Goal: Information Seeking & Learning: Find specific fact

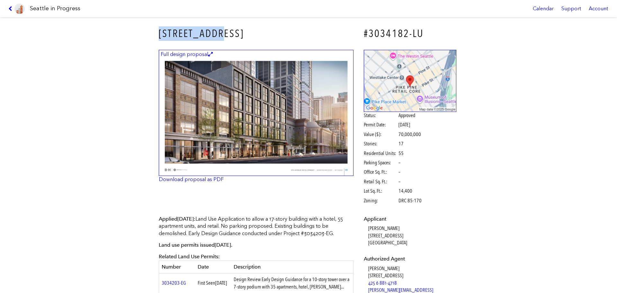
drag, startPoint x: 155, startPoint y: 33, endPoint x: 234, endPoint y: 34, distance: 79.0
click at [234, 34] on div "1520 5TH AVE" at bounding box center [256, 33] width 204 height 23
copy h3 "1520 5TH AVE"
click at [197, 132] on img at bounding box center [256, 113] width 195 height 126
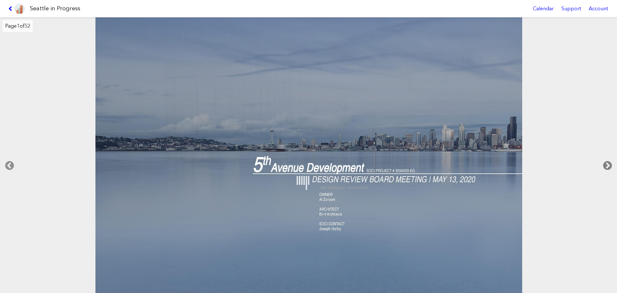
click at [604, 165] on icon at bounding box center [607, 165] width 19 height 21
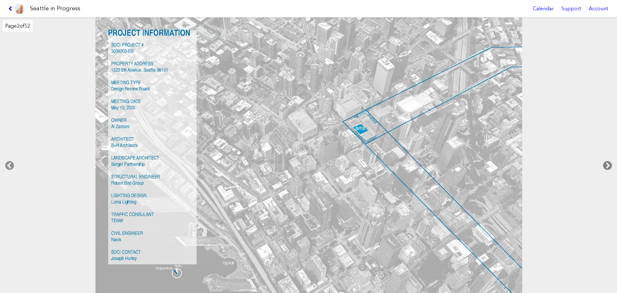
click at [601, 167] on icon at bounding box center [607, 165] width 19 height 21
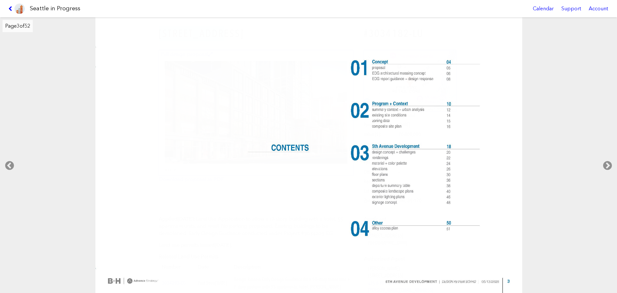
click at [21, 164] on div at bounding box center [308, 155] width 617 height 276
click at [604, 166] on icon at bounding box center [607, 165] width 19 height 21
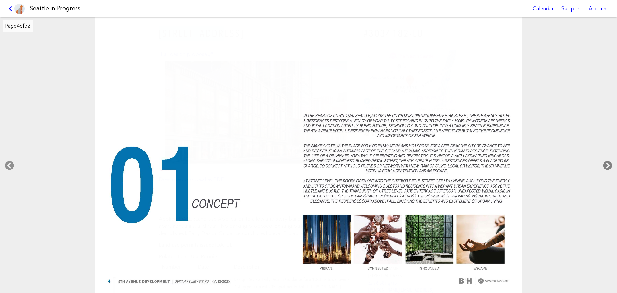
click at [605, 167] on icon at bounding box center [607, 165] width 19 height 21
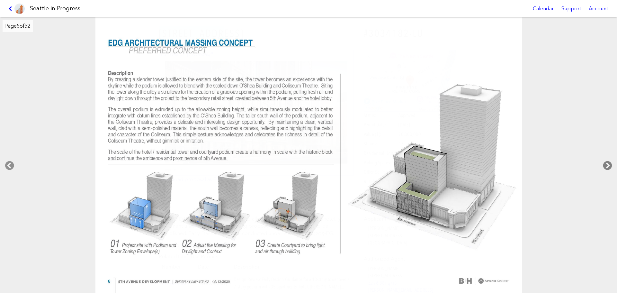
click at [607, 164] on icon at bounding box center [607, 165] width 19 height 21
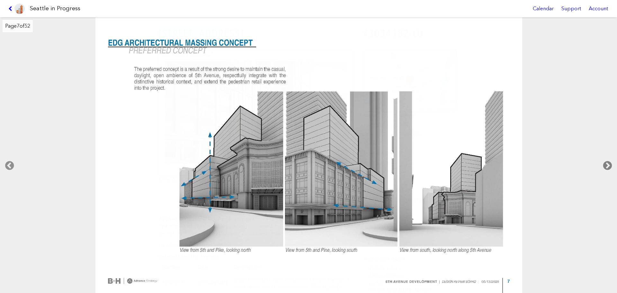
click at [607, 164] on icon at bounding box center [607, 165] width 19 height 21
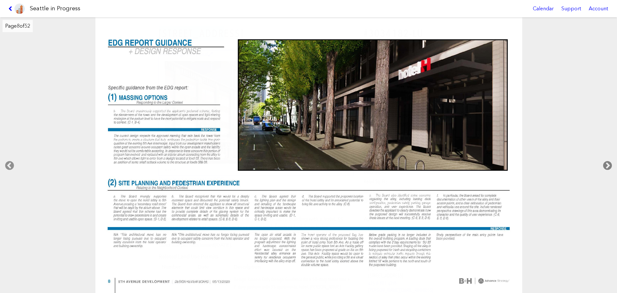
click at [607, 164] on icon at bounding box center [607, 165] width 19 height 21
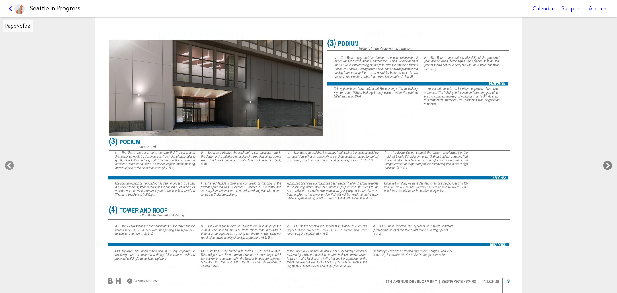
click at [607, 164] on icon at bounding box center [607, 165] width 19 height 21
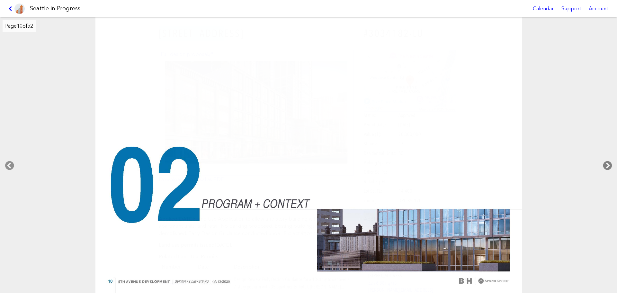
click at [607, 164] on icon at bounding box center [607, 165] width 19 height 21
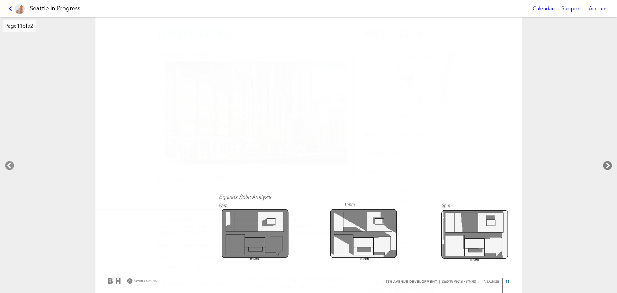
click at [607, 164] on icon at bounding box center [607, 165] width 19 height 21
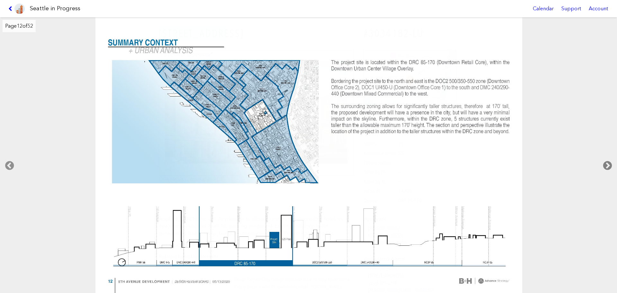
click at [607, 164] on icon at bounding box center [607, 165] width 19 height 21
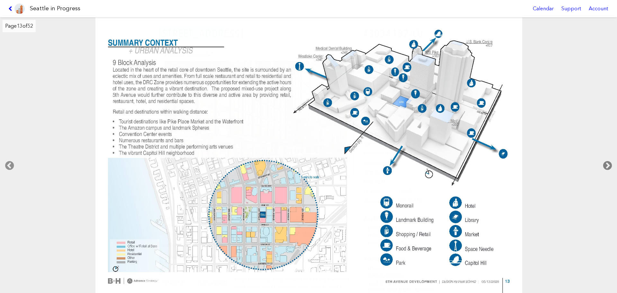
click at [607, 164] on icon at bounding box center [607, 165] width 19 height 21
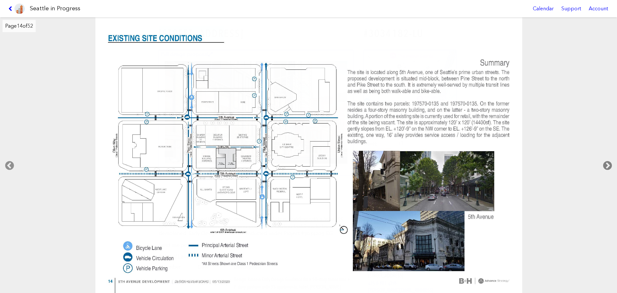
click at [613, 164] on icon at bounding box center [607, 165] width 19 height 21
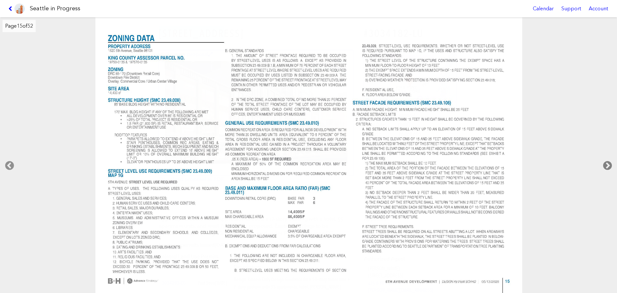
click at [605, 161] on icon at bounding box center [607, 165] width 19 height 21
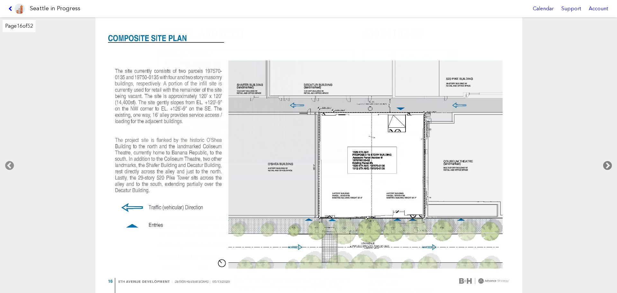
click at [605, 161] on icon at bounding box center [607, 165] width 19 height 21
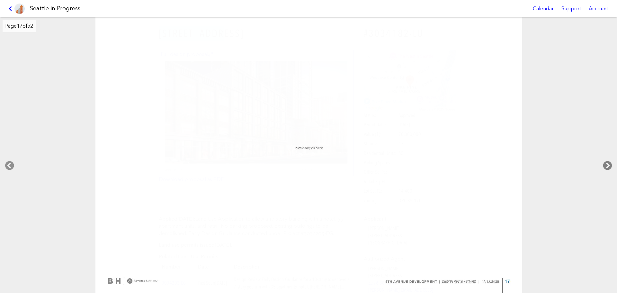
click at [605, 161] on icon at bounding box center [607, 165] width 19 height 21
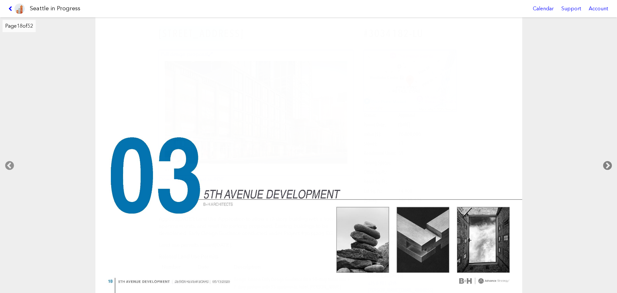
click at [605, 161] on icon at bounding box center [607, 165] width 19 height 21
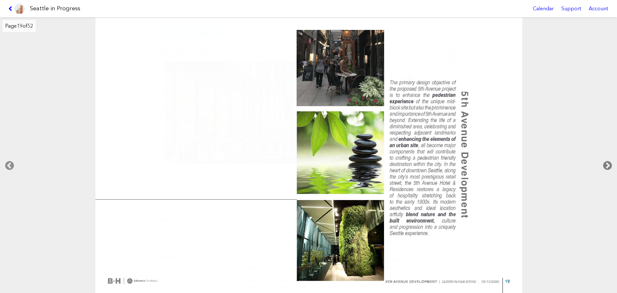
click at [605, 161] on icon at bounding box center [607, 165] width 19 height 21
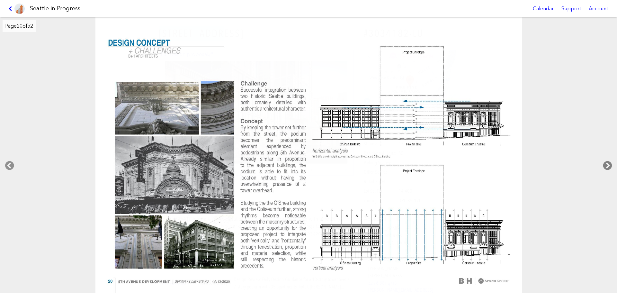
click at [605, 161] on icon at bounding box center [607, 165] width 19 height 21
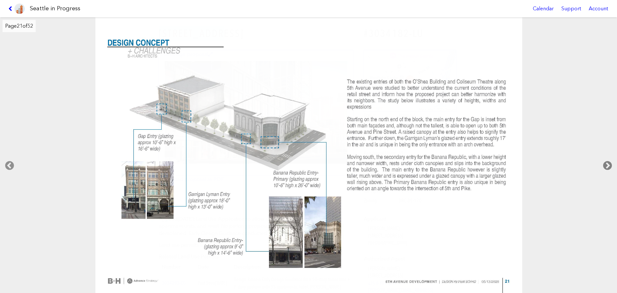
click at [605, 161] on icon at bounding box center [607, 165] width 19 height 21
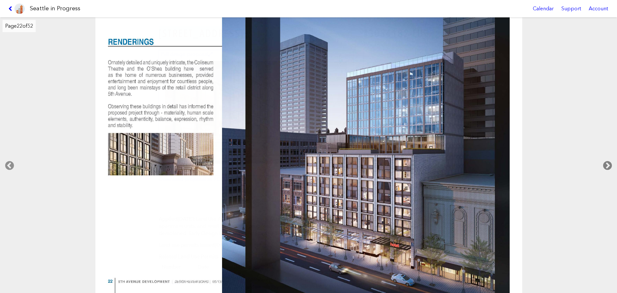
click at [605, 161] on icon at bounding box center [607, 165] width 19 height 21
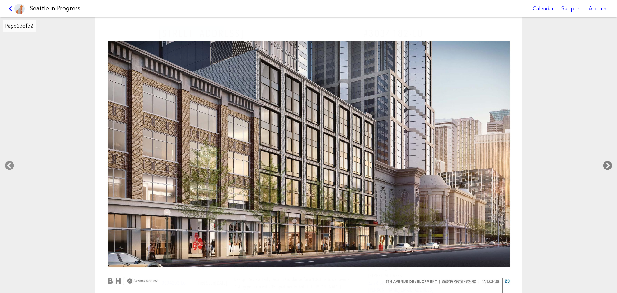
click at [605, 161] on icon at bounding box center [607, 165] width 19 height 21
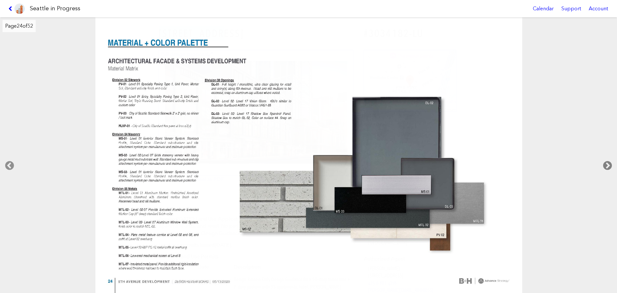
click at [615, 162] on icon at bounding box center [607, 165] width 19 height 21
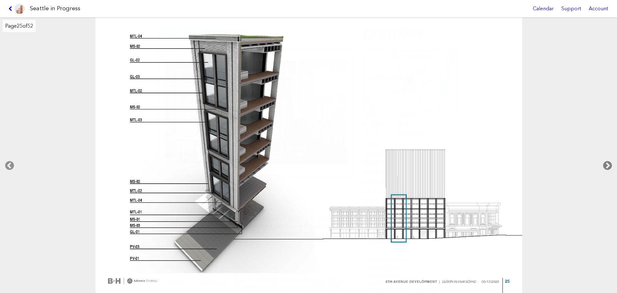
click at [610, 170] on icon at bounding box center [607, 165] width 19 height 21
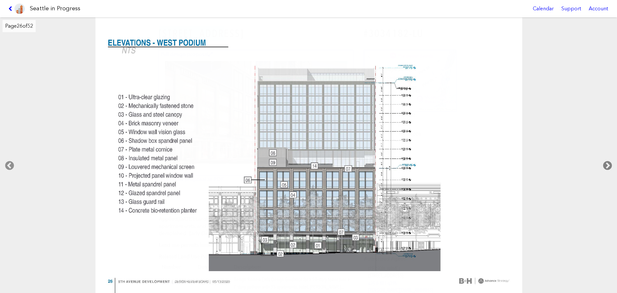
click at [610, 170] on icon at bounding box center [607, 165] width 19 height 21
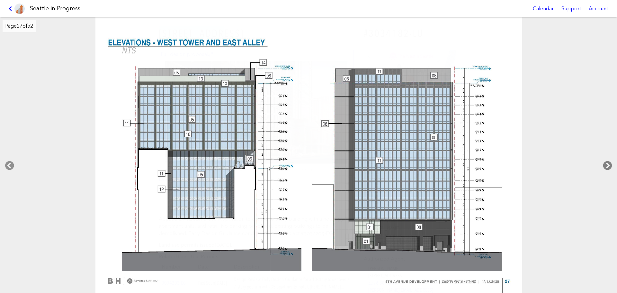
click at [610, 170] on icon at bounding box center [607, 165] width 19 height 21
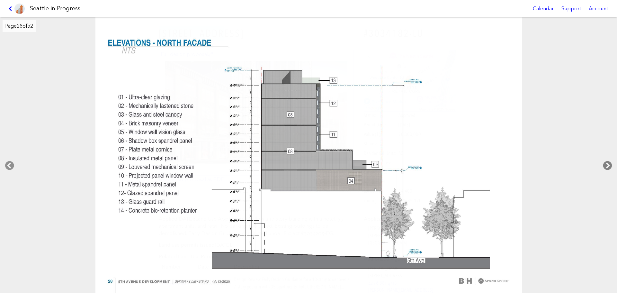
click at [610, 170] on icon at bounding box center [607, 165] width 19 height 21
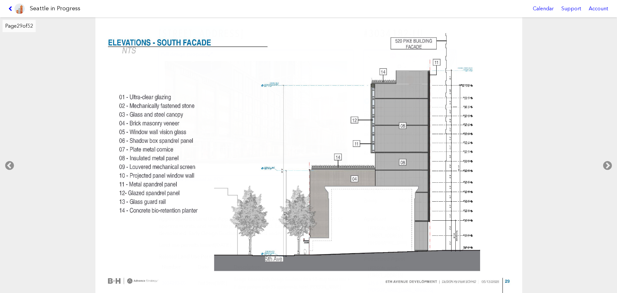
click at [609, 177] on div at bounding box center [308, 155] width 617 height 276
click at [603, 167] on icon at bounding box center [607, 165] width 19 height 21
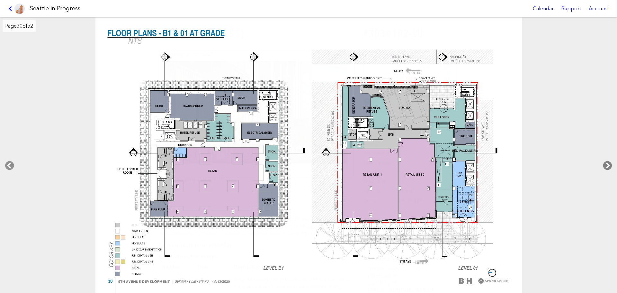
click at [603, 167] on icon at bounding box center [607, 165] width 19 height 21
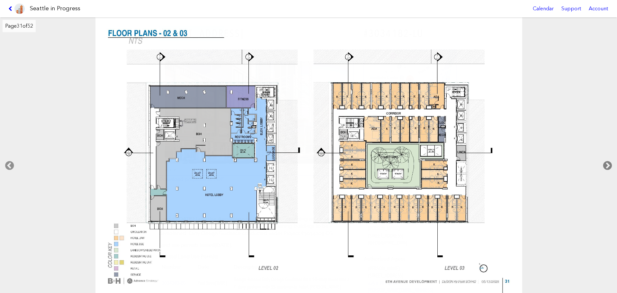
click at [603, 167] on icon at bounding box center [607, 165] width 19 height 21
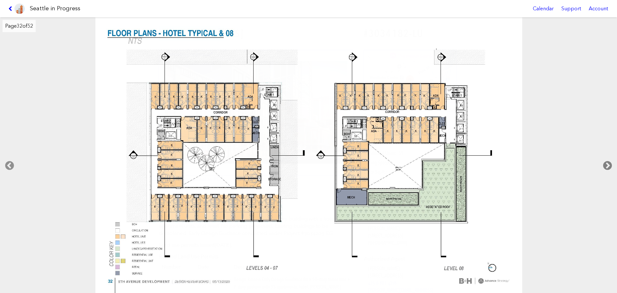
click at [603, 167] on icon at bounding box center [607, 165] width 19 height 21
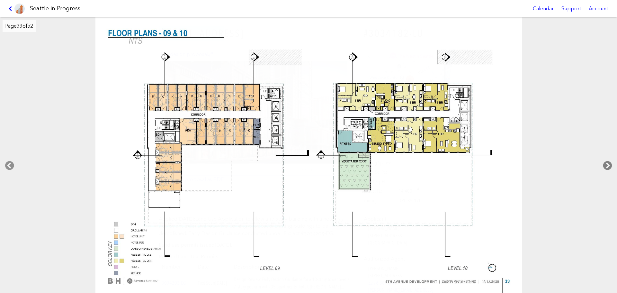
click at [603, 167] on icon at bounding box center [607, 165] width 19 height 21
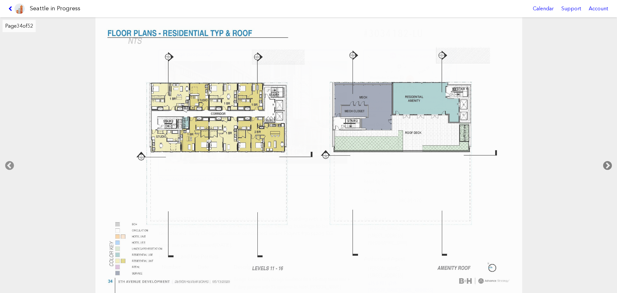
click at [603, 167] on icon at bounding box center [607, 165] width 19 height 21
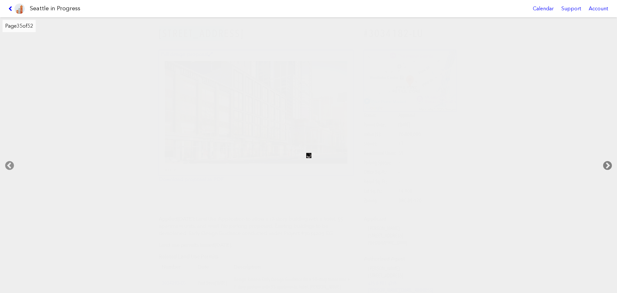
click at [603, 167] on icon at bounding box center [607, 165] width 19 height 21
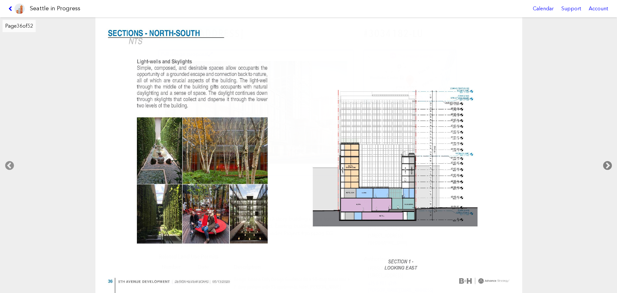
click at [603, 167] on icon at bounding box center [607, 165] width 19 height 21
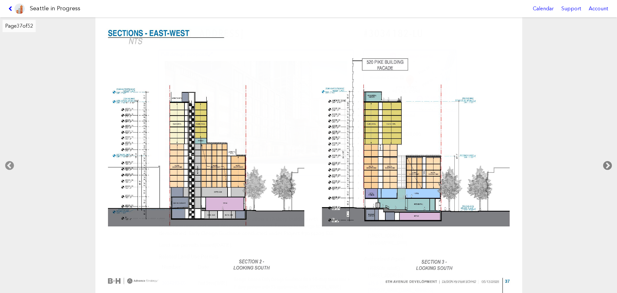
click at [603, 167] on icon at bounding box center [607, 165] width 19 height 21
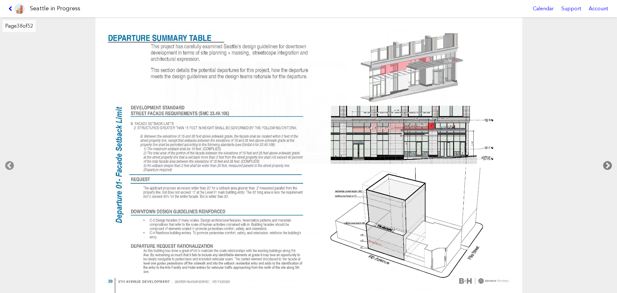
click at [603, 167] on icon at bounding box center [607, 165] width 19 height 21
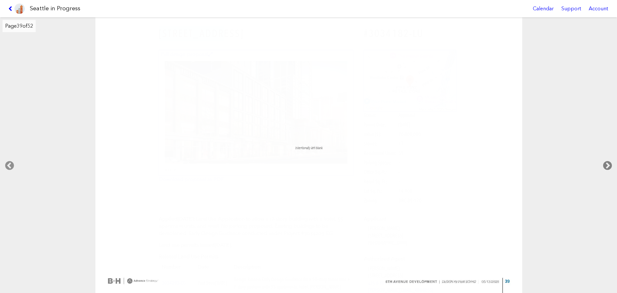
click at [607, 166] on icon at bounding box center [607, 165] width 19 height 21
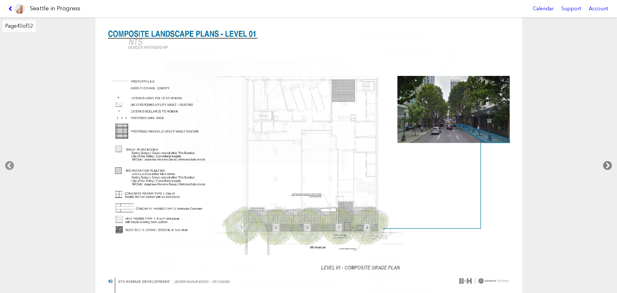
click at [607, 166] on icon at bounding box center [607, 165] width 19 height 21
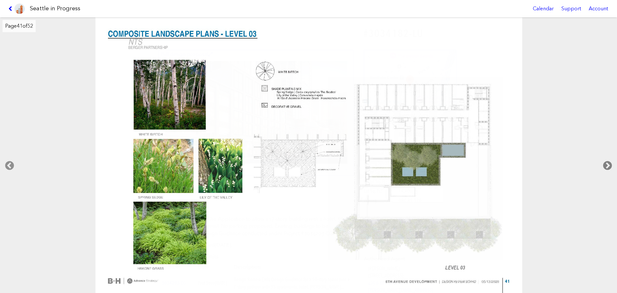
click at [607, 166] on icon at bounding box center [607, 165] width 19 height 21
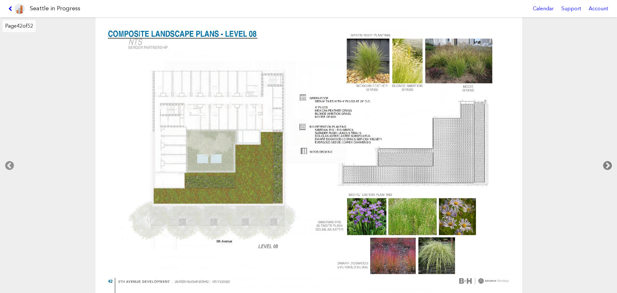
click at [607, 166] on icon at bounding box center [607, 165] width 19 height 21
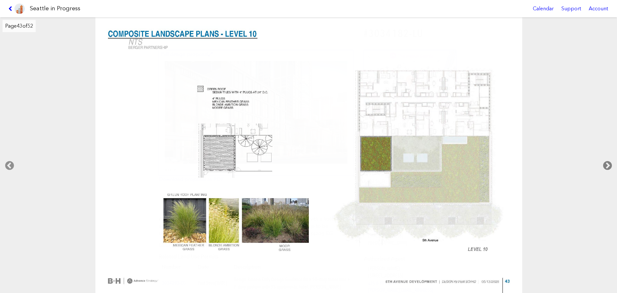
click at [607, 166] on icon at bounding box center [607, 165] width 19 height 21
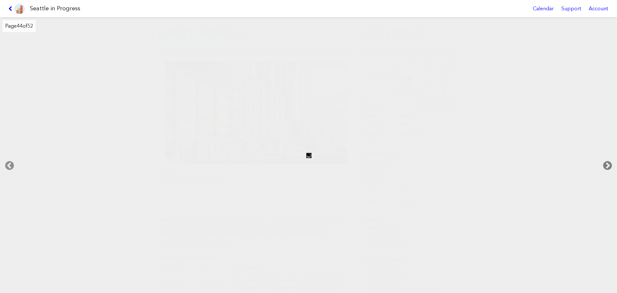
click at [607, 166] on icon at bounding box center [607, 165] width 19 height 21
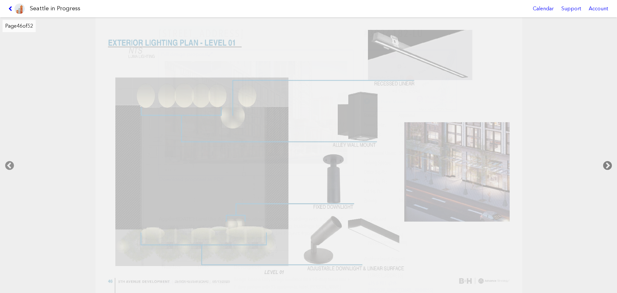
click at [607, 166] on icon at bounding box center [607, 165] width 19 height 21
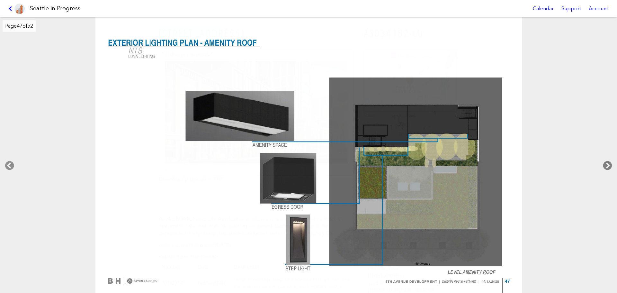
click at [607, 166] on icon at bounding box center [607, 165] width 19 height 21
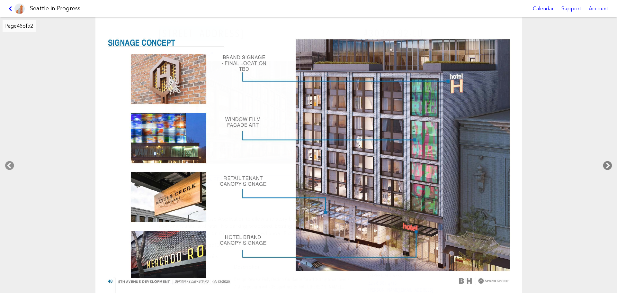
click at [607, 166] on icon at bounding box center [607, 165] width 19 height 21
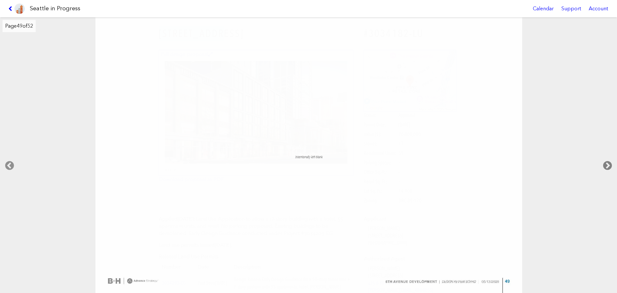
click at [607, 166] on icon at bounding box center [607, 165] width 19 height 21
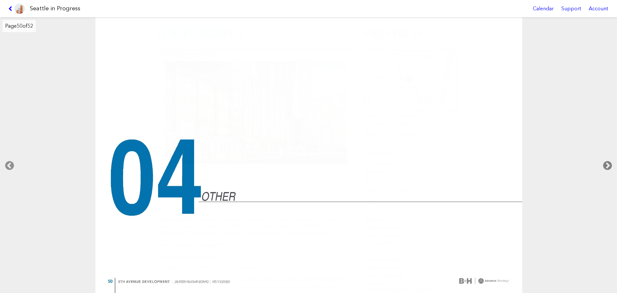
click at [607, 166] on icon at bounding box center [607, 165] width 19 height 21
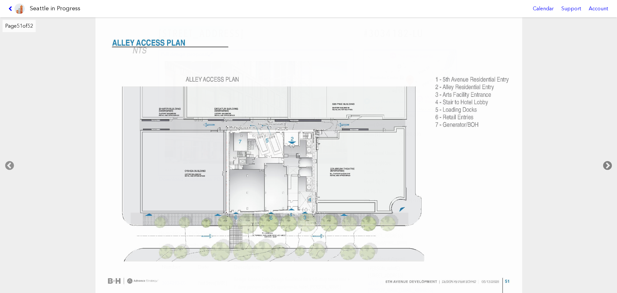
click at [607, 166] on icon at bounding box center [607, 165] width 19 height 21
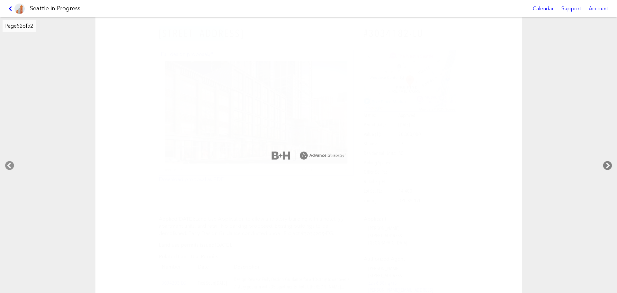
click at [607, 166] on icon at bounding box center [607, 165] width 19 height 21
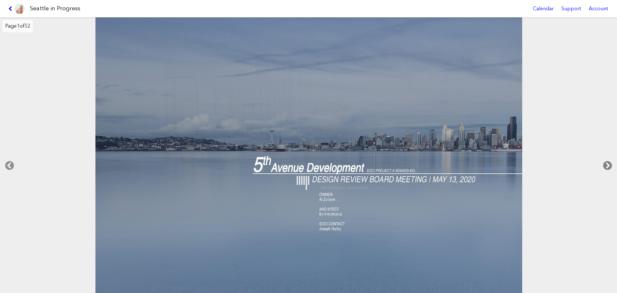
click at [607, 166] on icon at bounding box center [607, 165] width 19 height 21
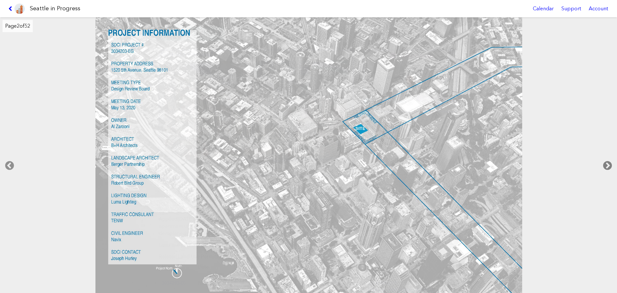
click at [607, 166] on icon at bounding box center [607, 165] width 19 height 21
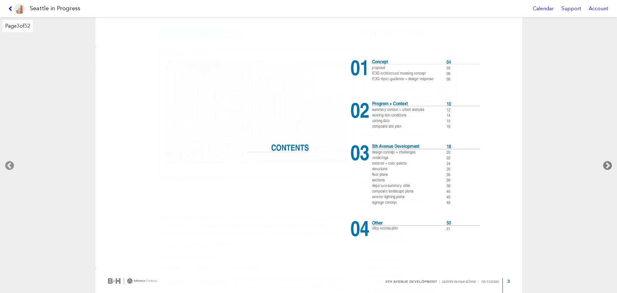
click at [607, 166] on icon at bounding box center [607, 165] width 19 height 21
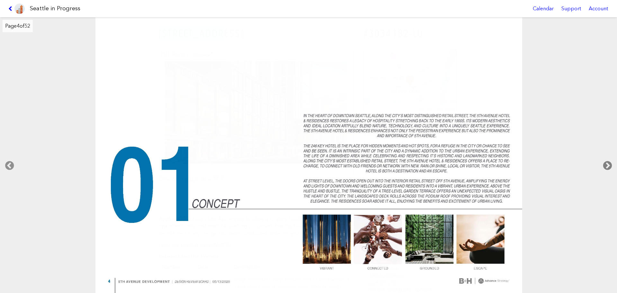
click at [607, 166] on icon at bounding box center [607, 165] width 19 height 21
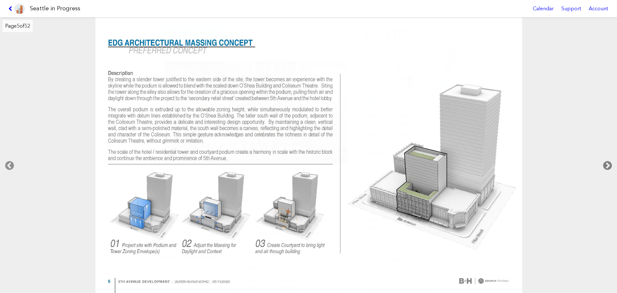
click at [607, 166] on icon at bounding box center [607, 165] width 19 height 21
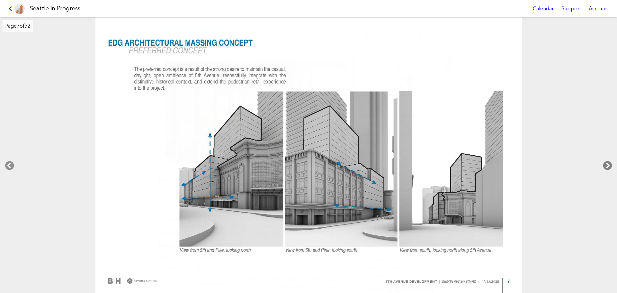
click at [607, 166] on icon at bounding box center [607, 165] width 19 height 21
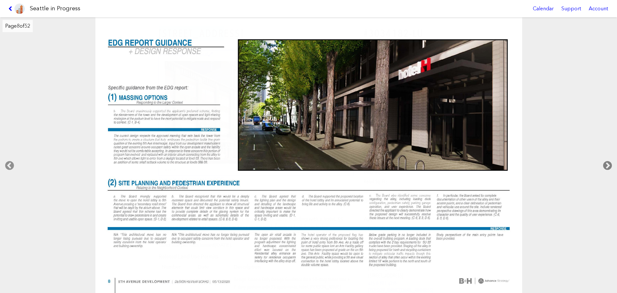
click at [607, 166] on icon at bounding box center [607, 165] width 19 height 21
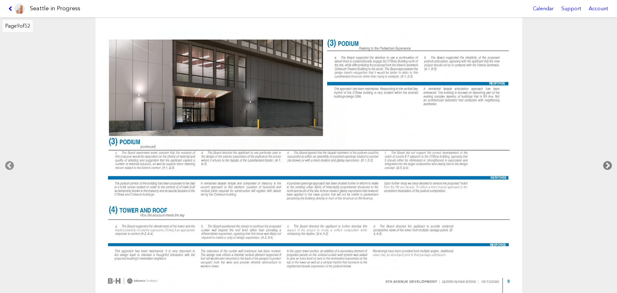
click at [607, 166] on icon at bounding box center [607, 165] width 19 height 21
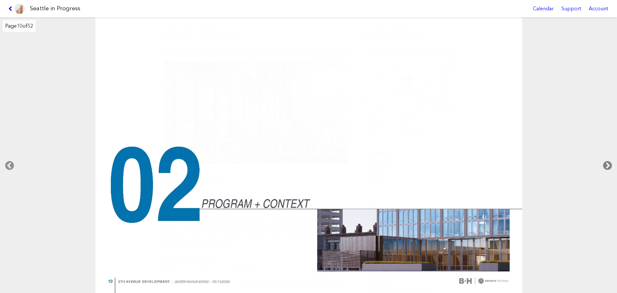
click at [607, 166] on icon at bounding box center [607, 165] width 19 height 21
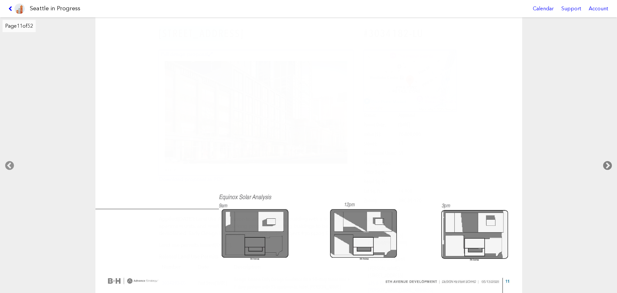
click at [607, 166] on icon at bounding box center [607, 165] width 19 height 21
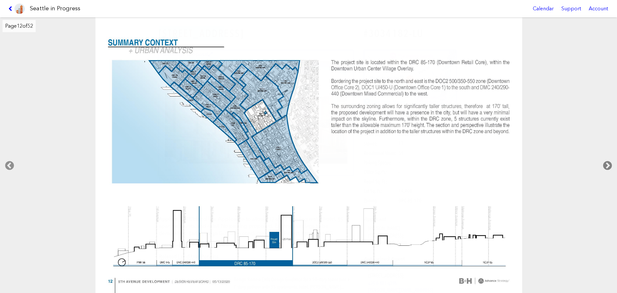
click at [607, 166] on icon at bounding box center [607, 165] width 19 height 21
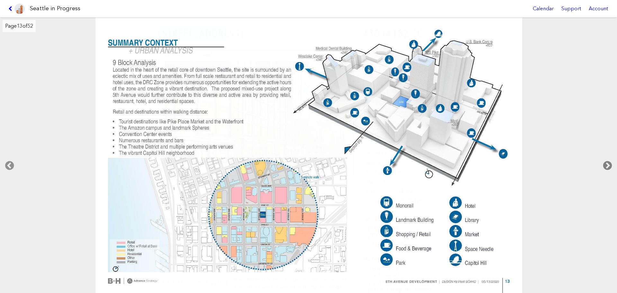
click at [607, 166] on icon at bounding box center [607, 165] width 19 height 21
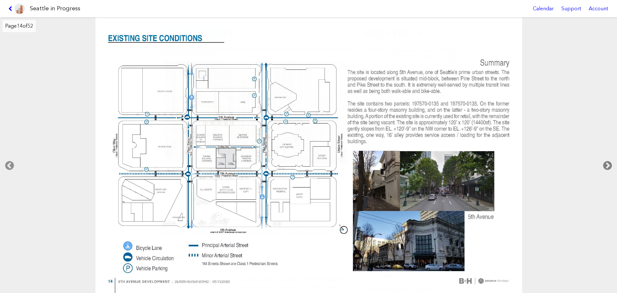
click at [607, 166] on icon at bounding box center [607, 165] width 19 height 21
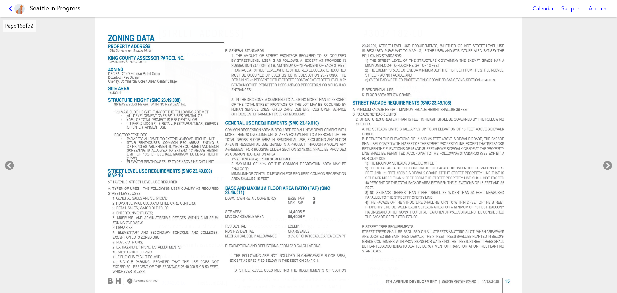
click at [608, 154] on div at bounding box center [308, 155] width 617 height 276
click at [608, 162] on icon at bounding box center [607, 165] width 19 height 21
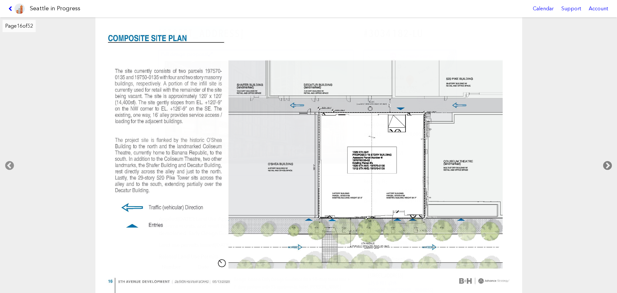
click at [608, 162] on icon at bounding box center [607, 165] width 19 height 21
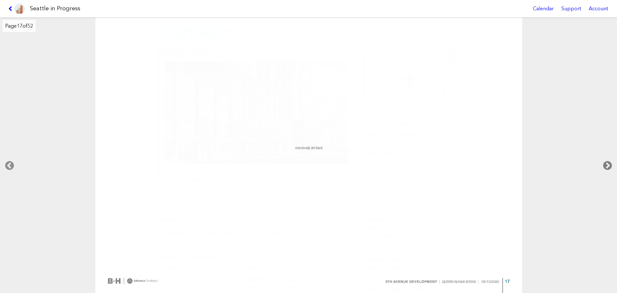
click at [608, 162] on icon at bounding box center [607, 165] width 19 height 21
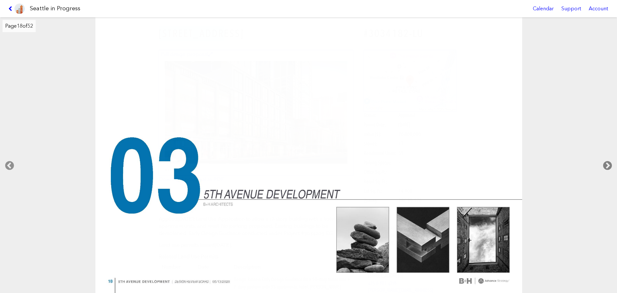
click at [608, 162] on icon at bounding box center [607, 165] width 19 height 21
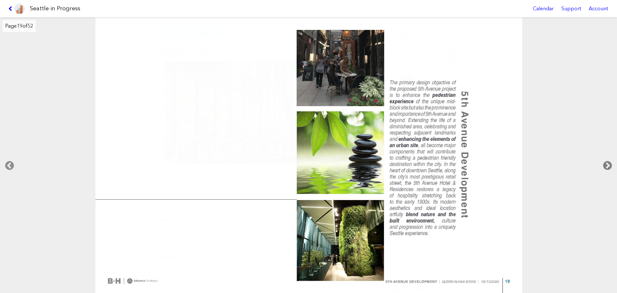
click at [608, 162] on icon at bounding box center [607, 165] width 19 height 21
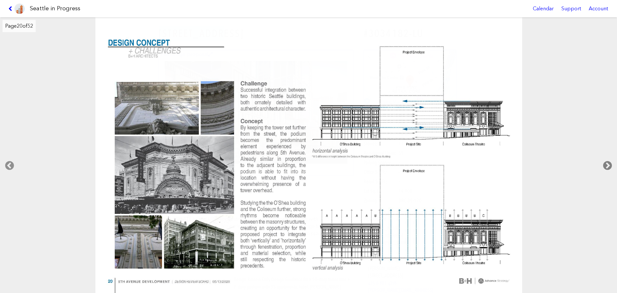
click at [608, 162] on icon at bounding box center [607, 165] width 19 height 21
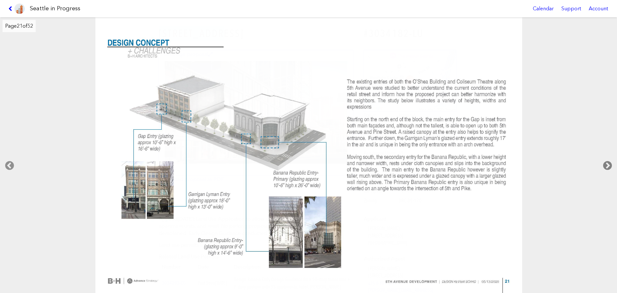
click at [608, 162] on icon at bounding box center [607, 165] width 19 height 21
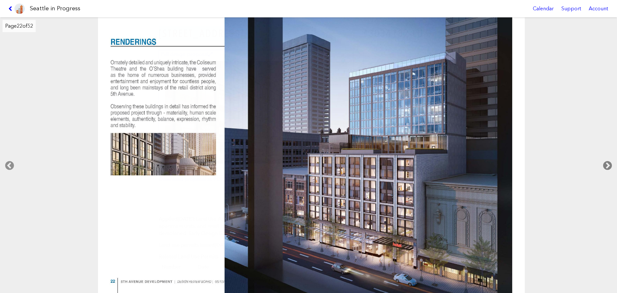
click at [608, 162] on icon at bounding box center [607, 165] width 19 height 21
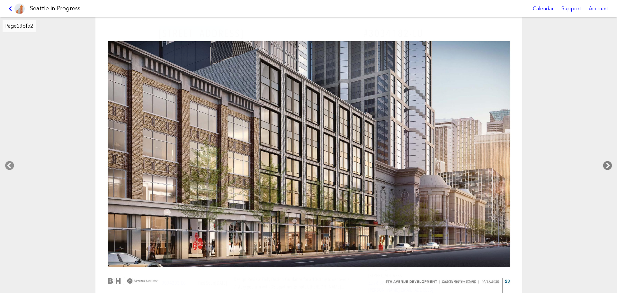
click at [608, 162] on icon at bounding box center [607, 165] width 19 height 21
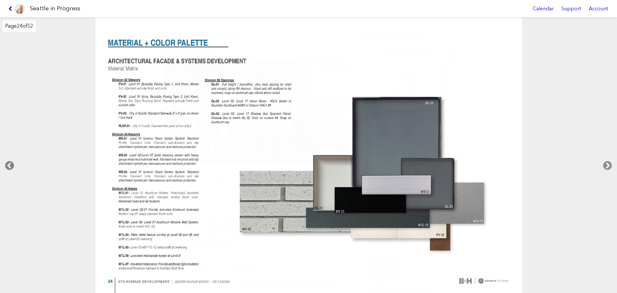
click at [7, 170] on icon at bounding box center [9, 165] width 19 height 21
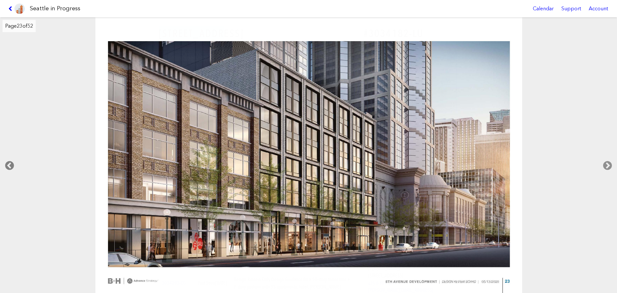
click at [7, 170] on icon at bounding box center [9, 165] width 19 height 21
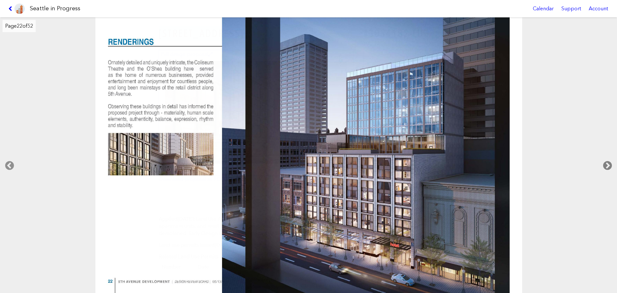
click at [607, 166] on icon at bounding box center [607, 165] width 19 height 21
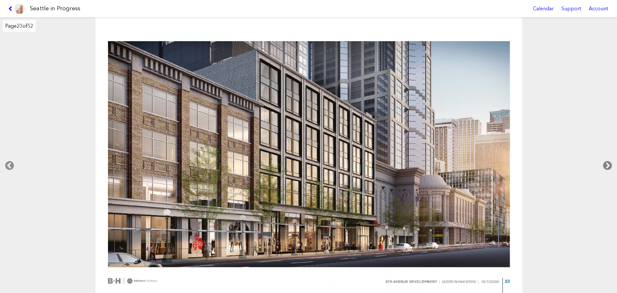
click at [606, 166] on icon at bounding box center [607, 165] width 19 height 21
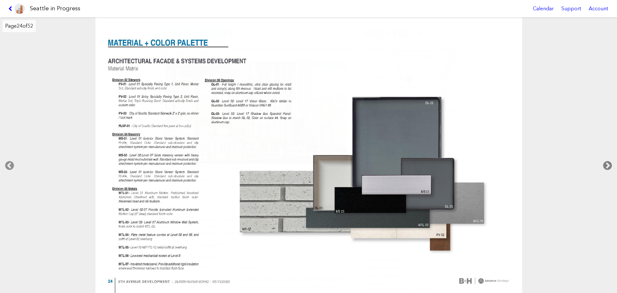
click at [606, 166] on icon at bounding box center [607, 165] width 19 height 21
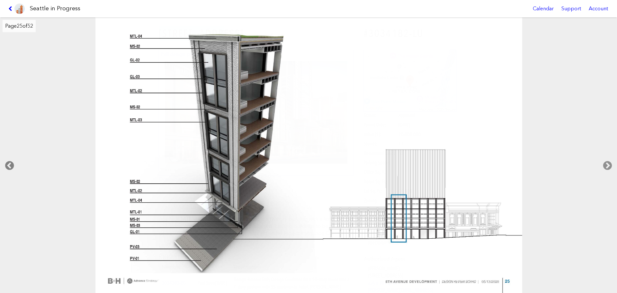
click at [12, 162] on icon at bounding box center [9, 165] width 19 height 21
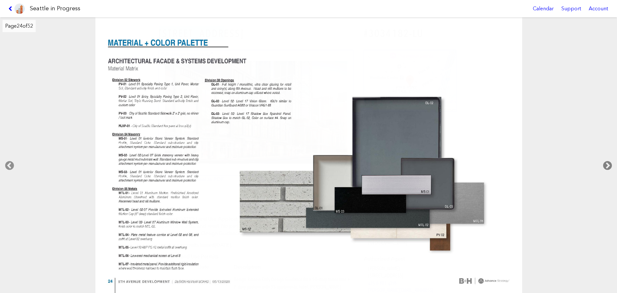
click at [607, 163] on icon at bounding box center [607, 165] width 19 height 21
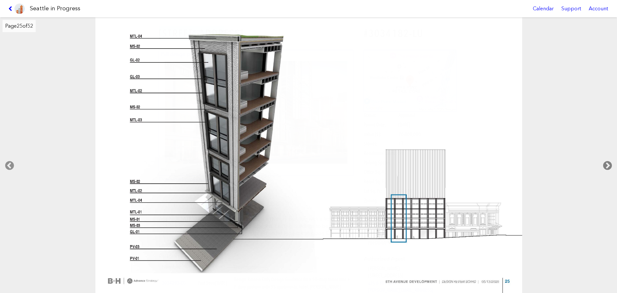
click at [607, 163] on icon at bounding box center [607, 165] width 19 height 21
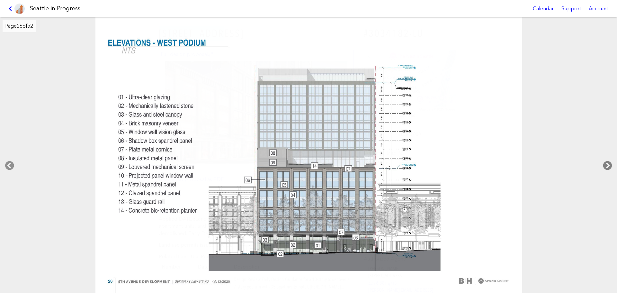
click at [607, 163] on icon at bounding box center [607, 165] width 19 height 21
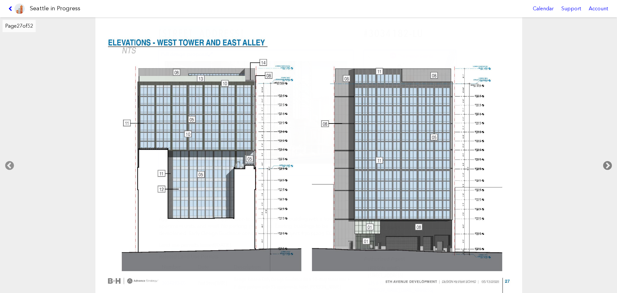
click at [607, 163] on icon at bounding box center [607, 165] width 19 height 21
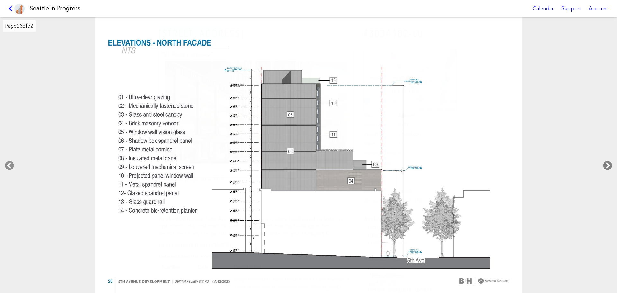
click at [607, 163] on icon at bounding box center [607, 165] width 19 height 21
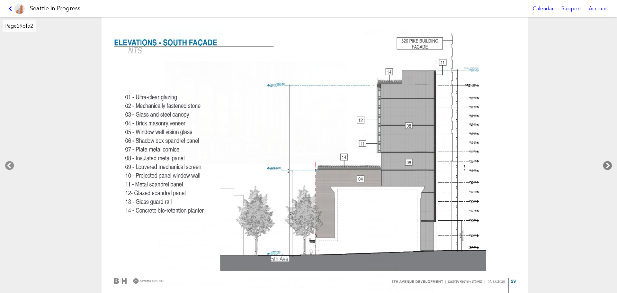
click at [607, 163] on icon at bounding box center [607, 165] width 19 height 21
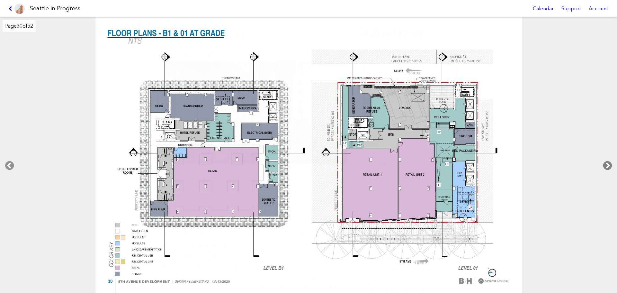
click at [607, 163] on icon at bounding box center [607, 165] width 19 height 21
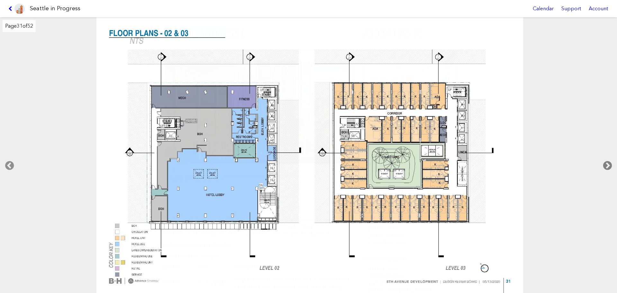
click at [607, 163] on icon at bounding box center [607, 165] width 19 height 21
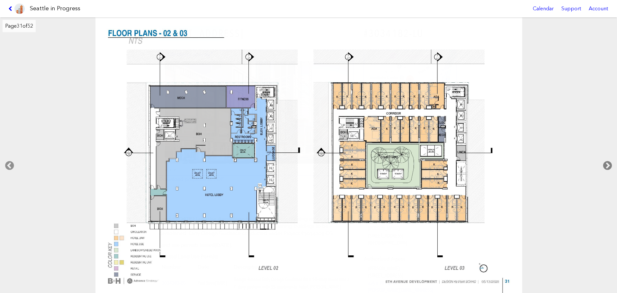
click at [607, 163] on icon at bounding box center [607, 165] width 19 height 21
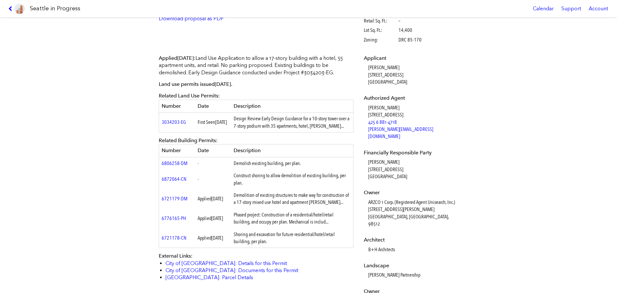
scroll to position [257, 0]
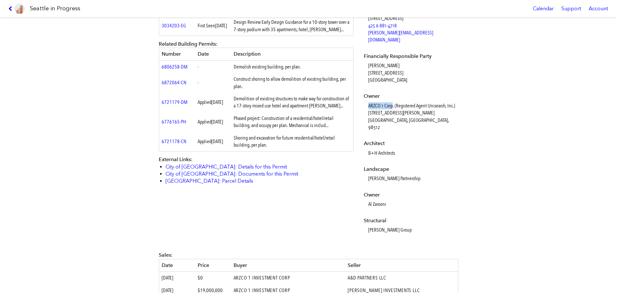
drag, startPoint x: 358, startPoint y: 95, endPoint x: 390, endPoint y: 99, distance: 32.3
click at [390, 99] on div "Applicant JODI PATTERSON-O'HARE 17479 7th Ave SW Normandy Park, WA, 98166 Autho…" at bounding box center [410, 100] width 102 height 293
drag, startPoint x: 359, startPoint y: 191, endPoint x: 394, endPoint y: 188, distance: 35.2
click at [394, 188] on div "Applicant JODI PATTERSON-O'HARE 17479 7th Ave SW Normandy Park, WA, 98166 Autho…" at bounding box center [410, 100] width 102 height 293
copy dd "Al Zarooni"
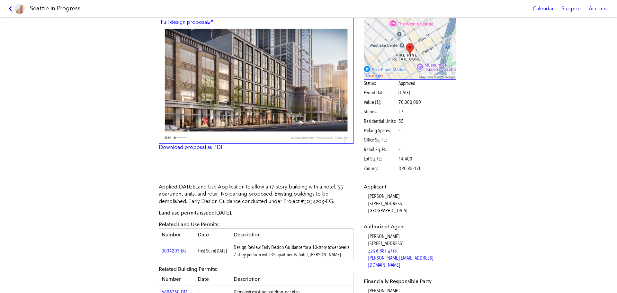
scroll to position [0, 0]
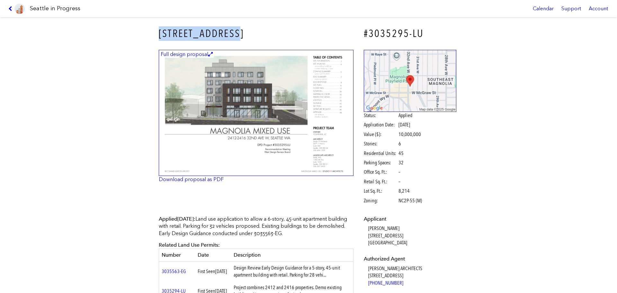
drag, startPoint x: 155, startPoint y: 35, endPoint x: 267, endPoint y: 36, distance: 112.7
click at [267, 36] on div "2412 32ND AVE W" at bounding box center [256, 33] width 204 height 23
copy h3 "2412 32ND AVE W"
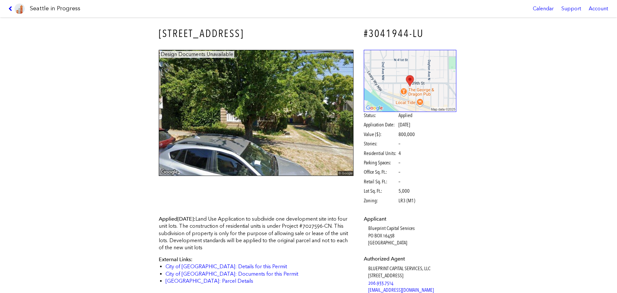
drag, startPoint x: 278, startPoint y: 28, endPoint x: 138, endPoint y: 29, distance: 140.0
click at [138, 29] on div "[STREET_ADDRESS] #3041944-LU Design Documents Unavailable Status: Applied Appli…" at bounding box center [308, 154] width 617 height 275
copy h3 "[STREET_ADDRESS]"
